Goal: Task Accomplishment & Management: Use online tool/utility

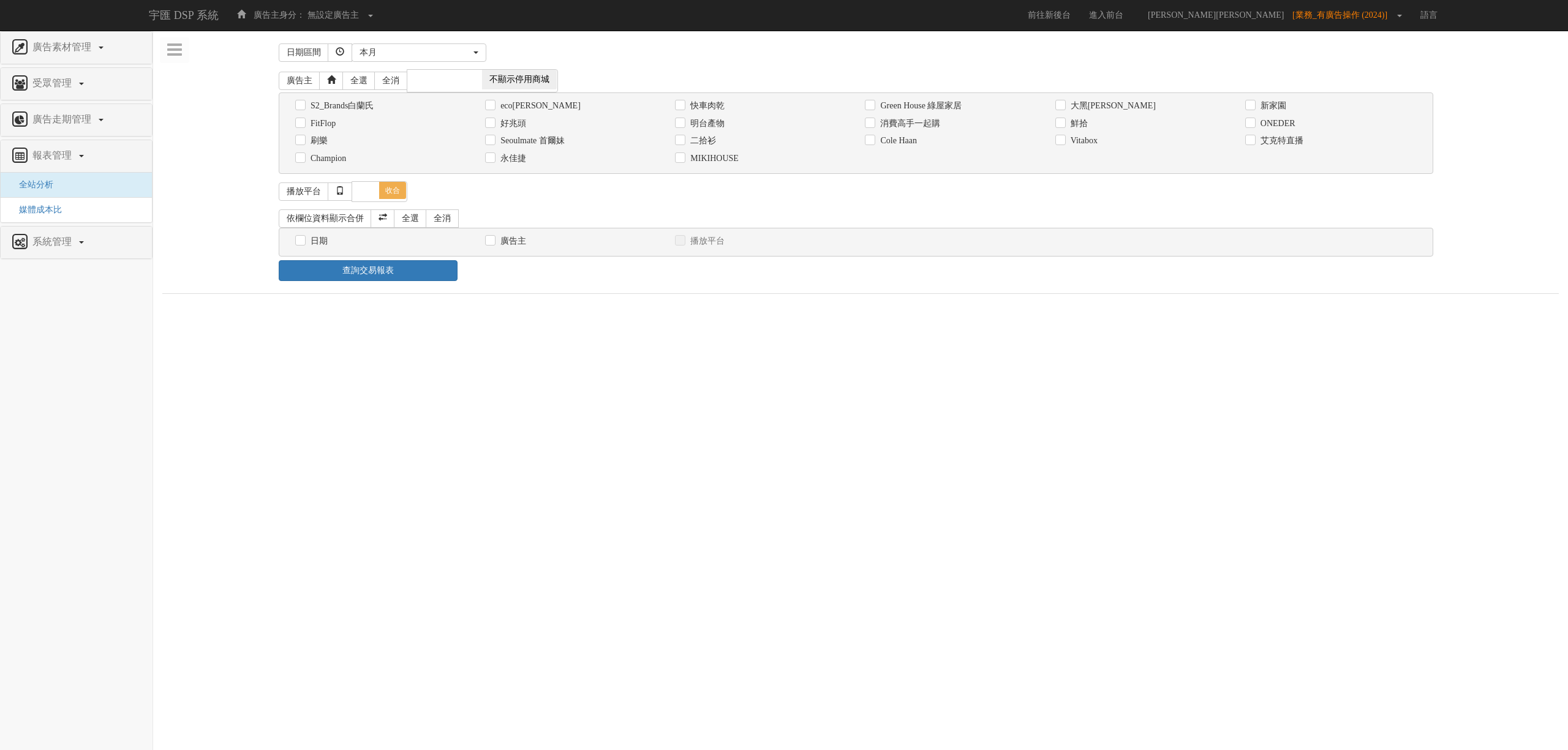
click at [308, 243] on label "日期" at bounding box center [318, 241] width 21 height 13
click at [303, 243] on input "日期" at bounding box center [299, 240] width 8 height 8
checkbox input "true"
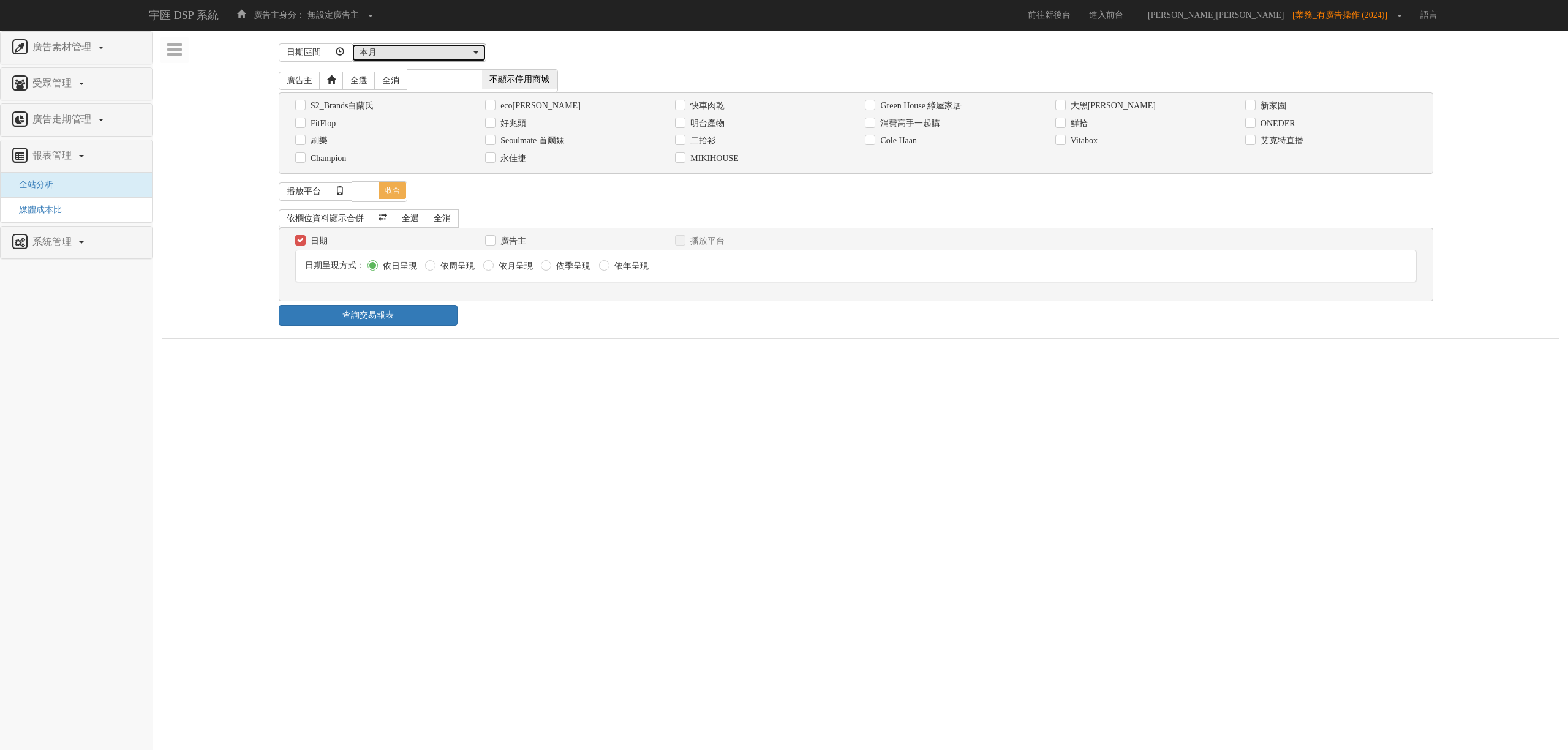
click at [406, 57] on div "本月" at bounding box center [416, 53] width 111 height 13
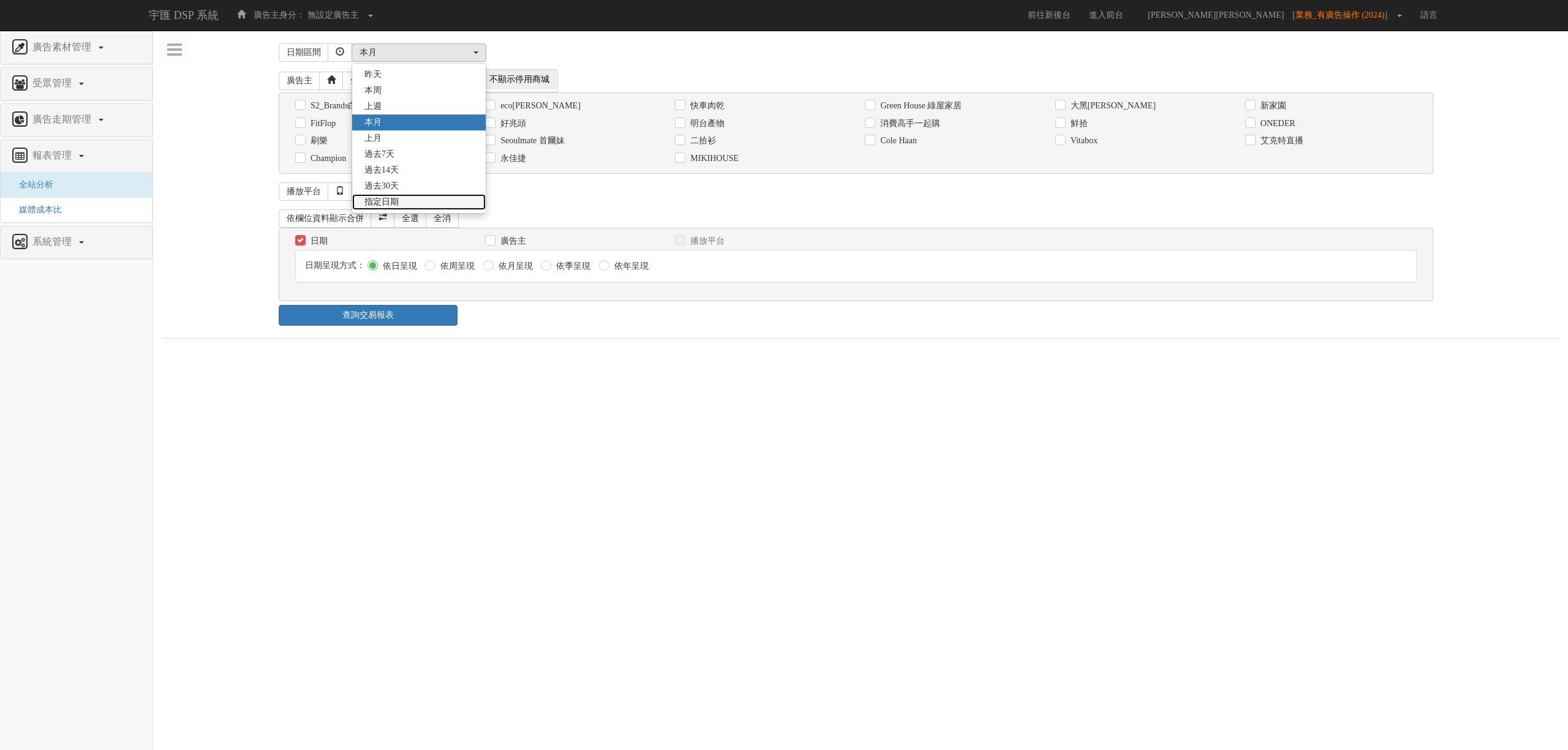
click at [412, 202] on link "指定日期" at bounding box center [418, 202] width 134 height 16
select select "Custom"
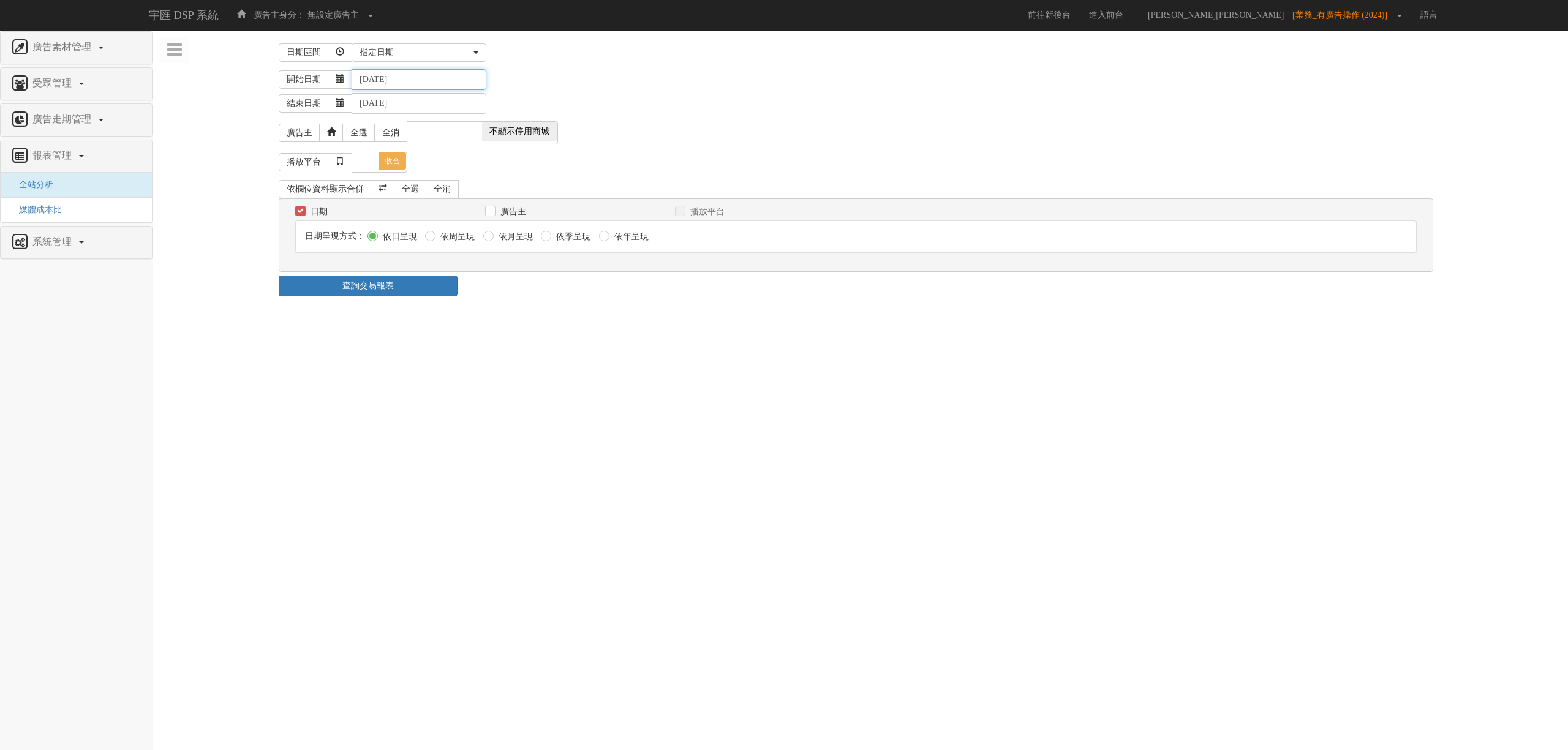
click at [399, 82] on input "[DATE]" at bounding box center [419, 79] width 135 height 21
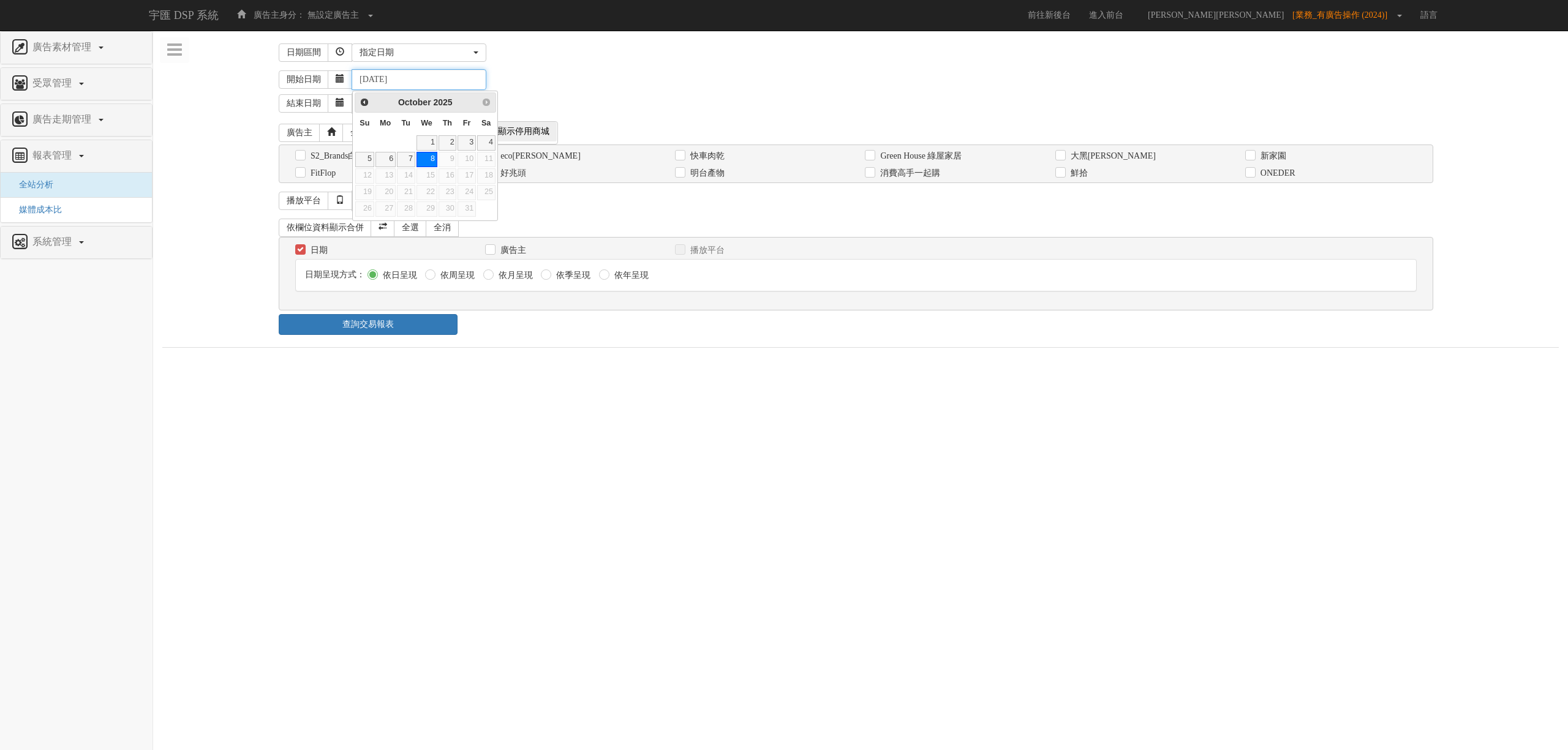
click at [381, 82] on input "[DATE]" at bounding box center [419, 79] width 135 height 21
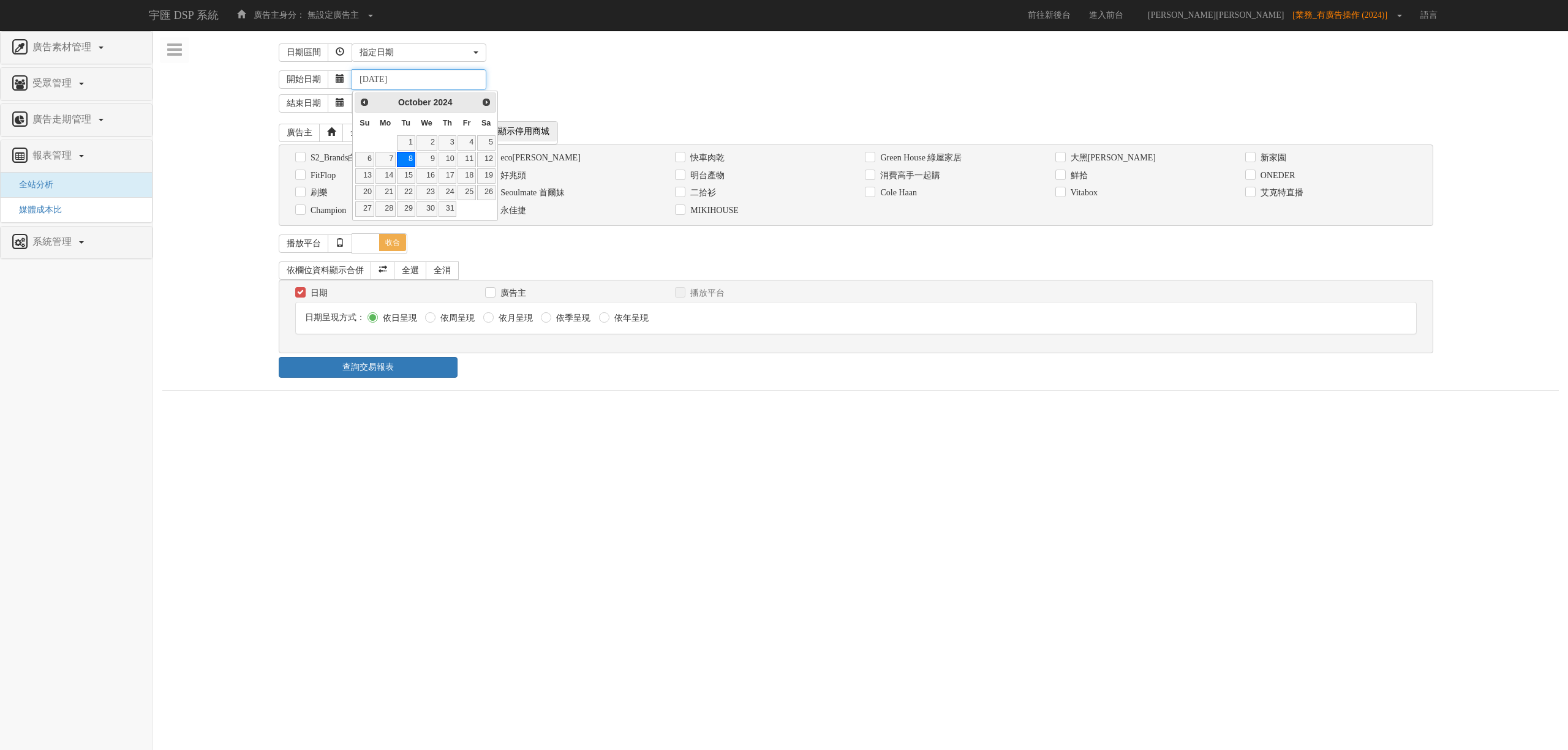
click at [397, 82] on input "[DATE]" at bounding box center [419, 79] width 135 height 21
click at [431, 84] on input "[DATE]" at bounding box center [419, 79] width 135 height 21
type input "[DATE]"
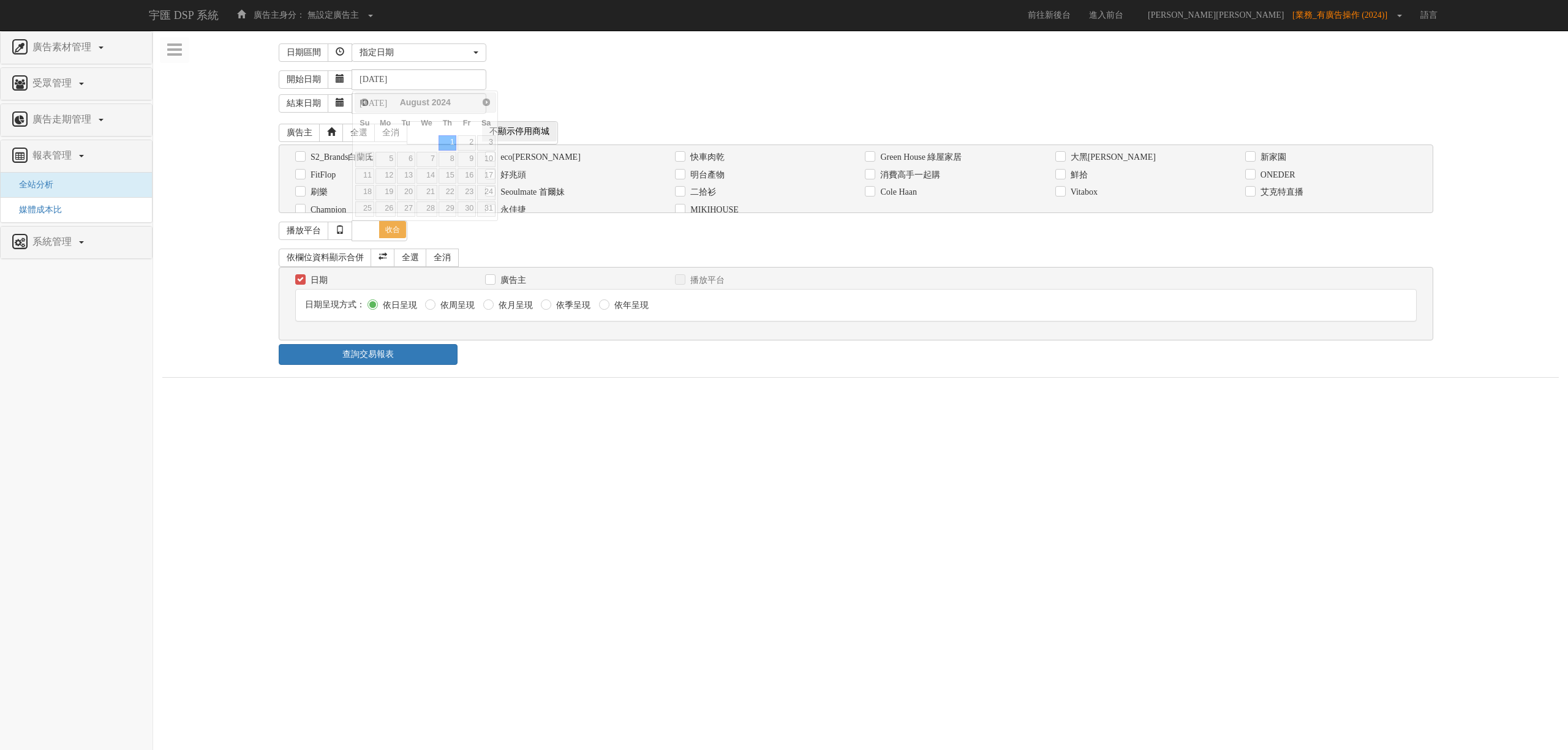
click at [684, 59] on div "[DATE] 本[PERSON_NAME] 本月 上月 過去7天 過去14天 過去30天 指定日期 指定日期 [DATE] 本[PERSON_NAME] 本月…" at bounding box center [897, 52] width 1091 height 18
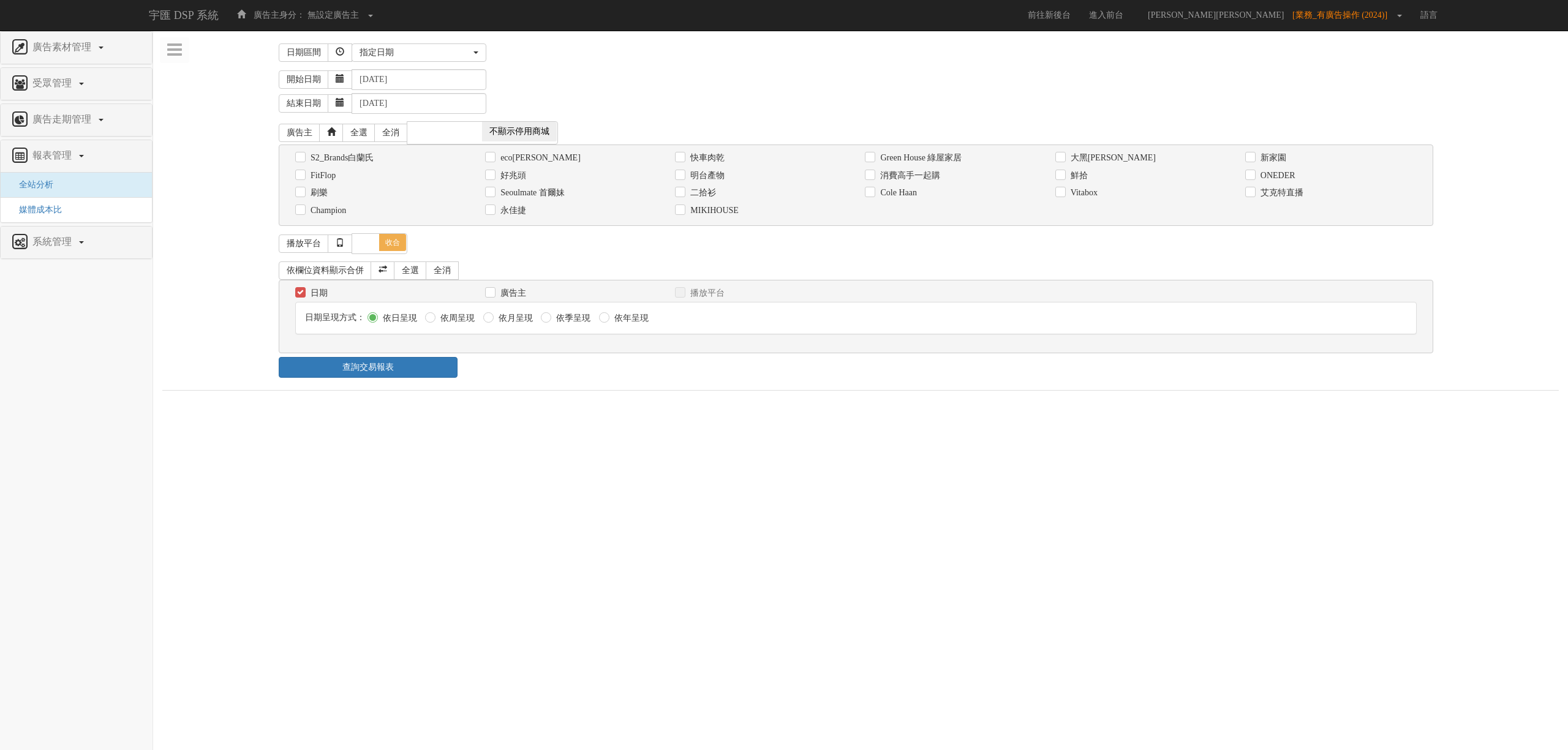
click at [523, 322] on label "依月呈現" at bounding box center [514, 318] width 38 height 13
click at [491, 322] on input "依月呈現" at bounding box center [486, 318] width 8 height 8
radio input "true"
click at [932, 180] on label "消費高手一起購" at bounding box center [908, 176] width 63 height 13
click at [872, 179] on input "消費高手一起購" at bounding box center [869, 175] width 8 height 8
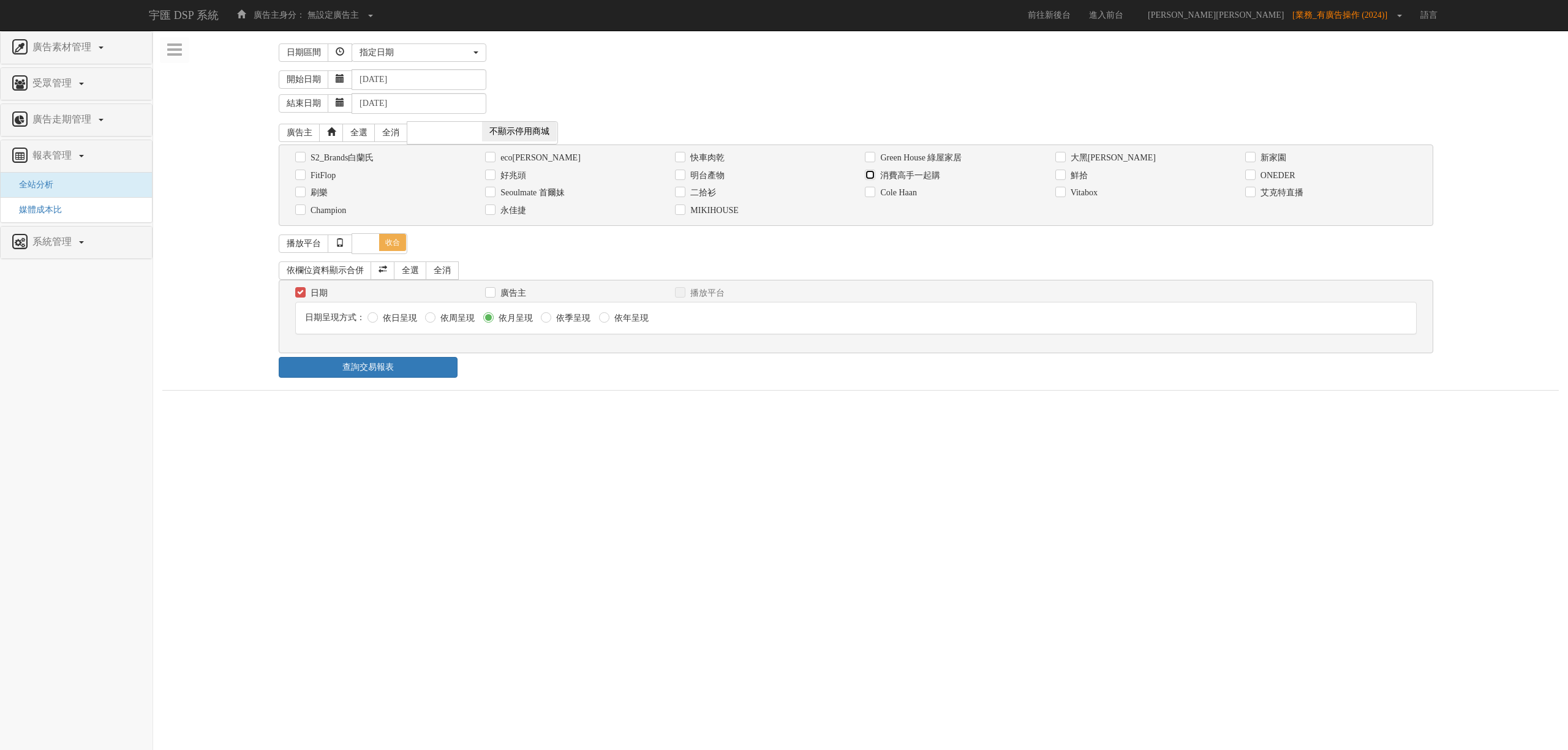
checkbox input "true"
click at [842, 373] on div "查詢交易報表" at bounding box center [860, 367] width 1182 height 21
click at [446, 377] on link "查詢交易報表" at bounding box center [368, 367] width 179 height 21
click at [610, 398] on ul "報表 1 - ×" at bounding box center [861, 403] width 1397 height 26
